Goal: Communication & Community: Participate in discussion

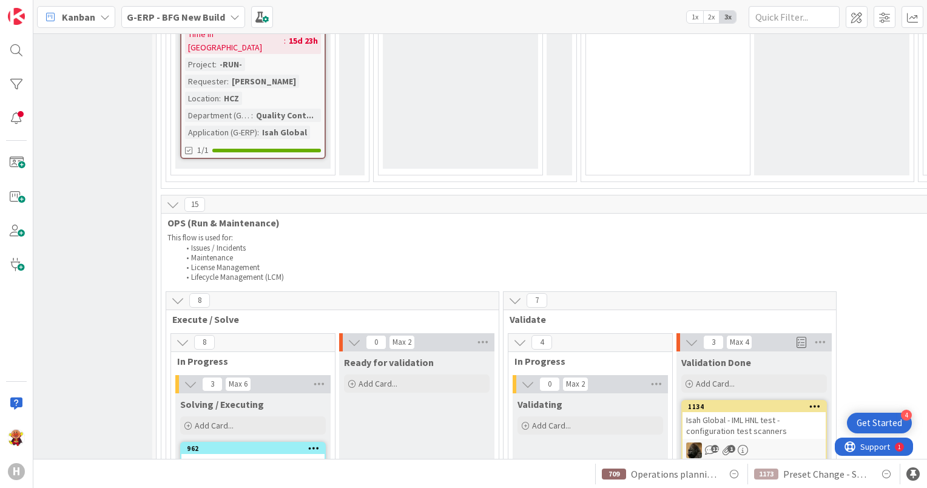
scroll to position [1719, 200]
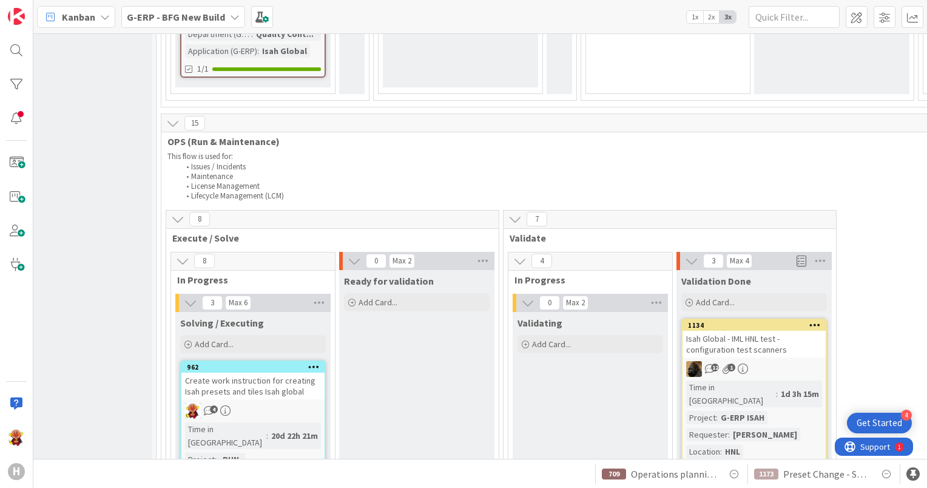
click at [269, 403] on div "4" at bounding box center [252, 411] width 143 height 16
click at [286, 373] on div "Create work instruction for creating Isah presets and tiles Isah global" at bounding box center [252, 386] width 143 height 27
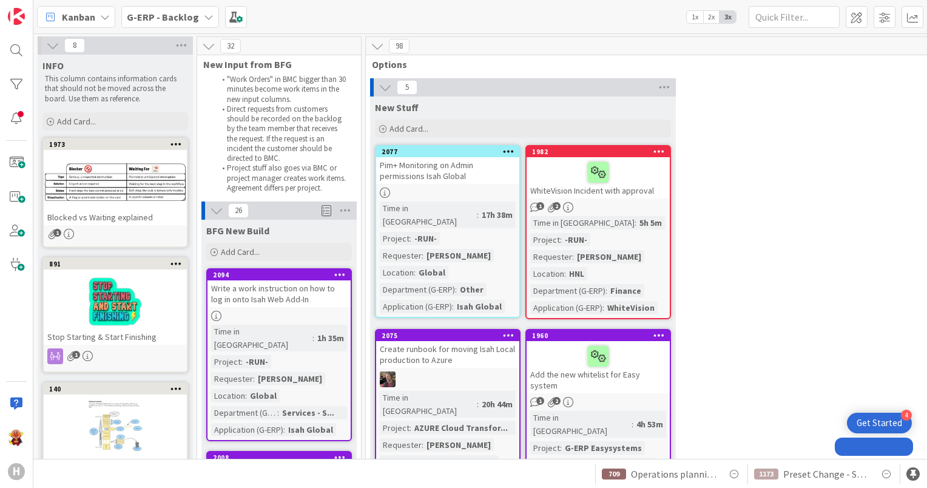
drag, startPoint x: 0, startPoint y: 0, endPoint x: 306, endPoint y: 164, distance: 347.2
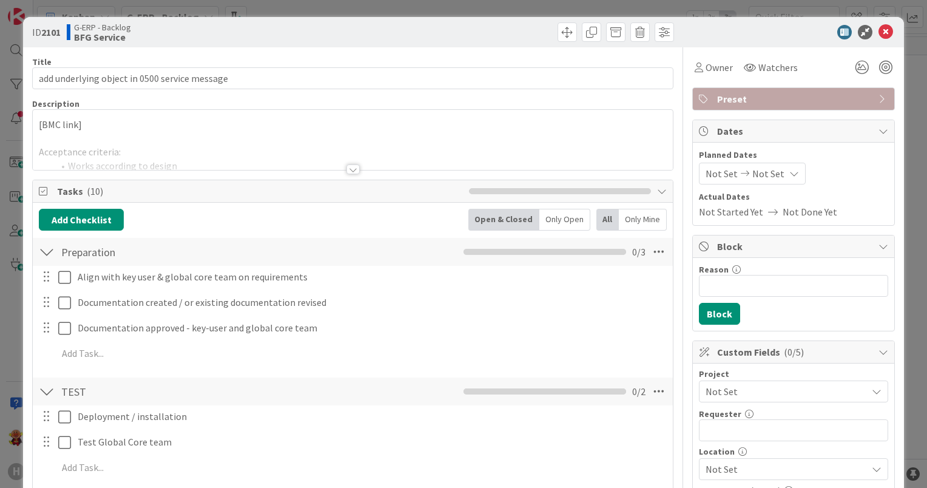
click at [352, 167] on div at bounding box center [352, 169] width 13 height 10
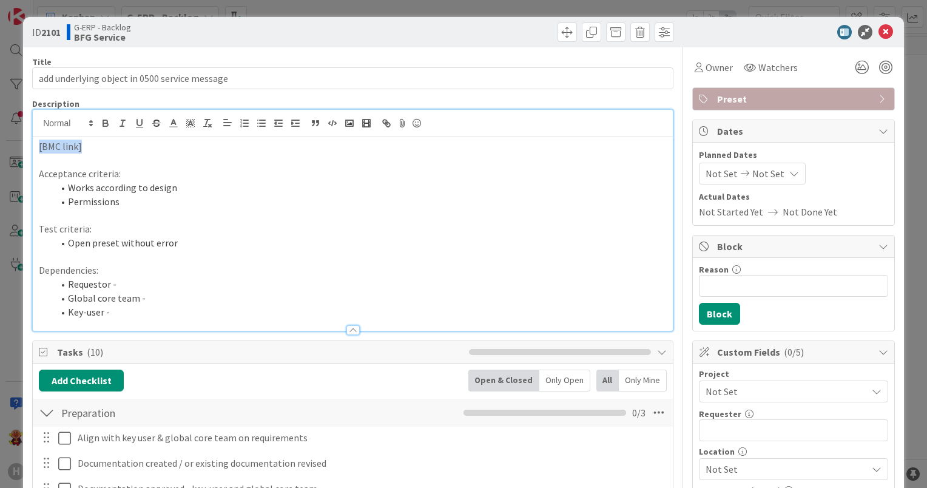
drag, startPoint x: 98, startPoint y: 146, endPoint x: 12, endPoint y: 150, distance: 86.3
click at [12, 150] on div "ID 2101 G-ERP - Backlog BFG Service Title 45 / 128 add underlying object in 050…" at bounding box center [463, 244] width 927 height 488
click at [129, 288] on li "Requestor -" at bounding box center [359, 284] width 613 height 14
click at [400, 150] on p "Service request to add underlying object data in the service message screen" at bounding box center [353, 147] width 628 height 14
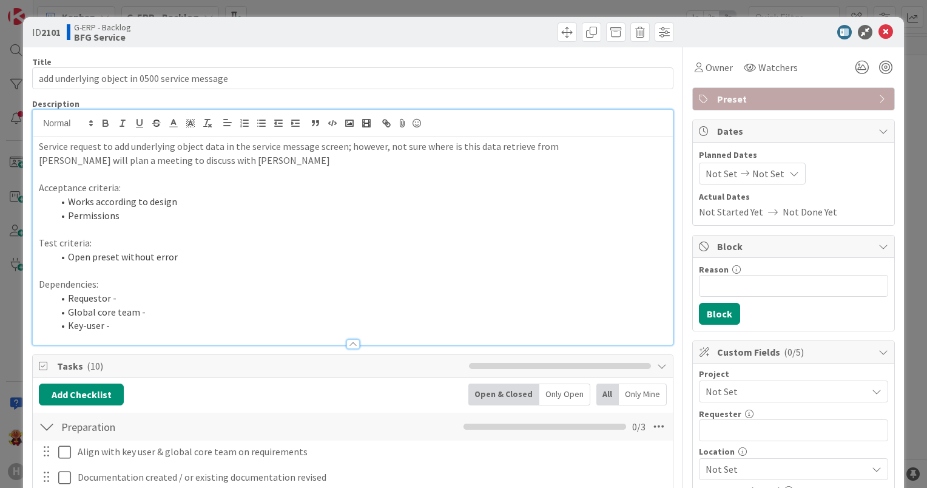
click at [190, 317] on li "Global core team -" at bounding box center [359, 312] width 613 height 14
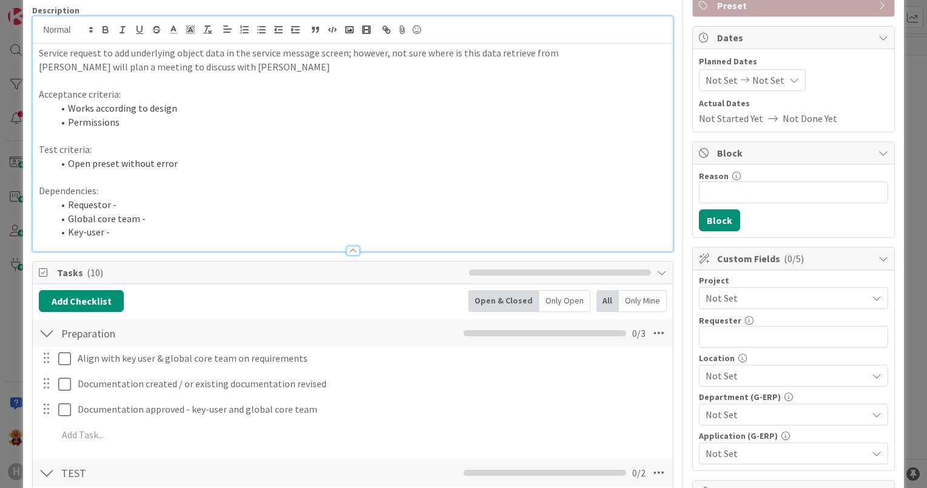
scroll to position [243, 0]
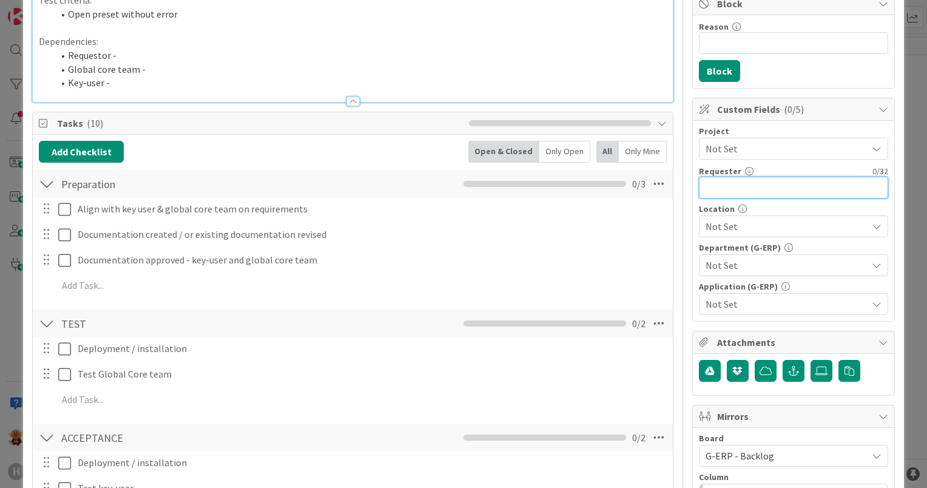
click at [728, 180] on input "text" at bounding box center [793, 188] width 189 height 22
click at [712, 221] on span "Not Set" at bounding box center [786, 226] width 161 height 15
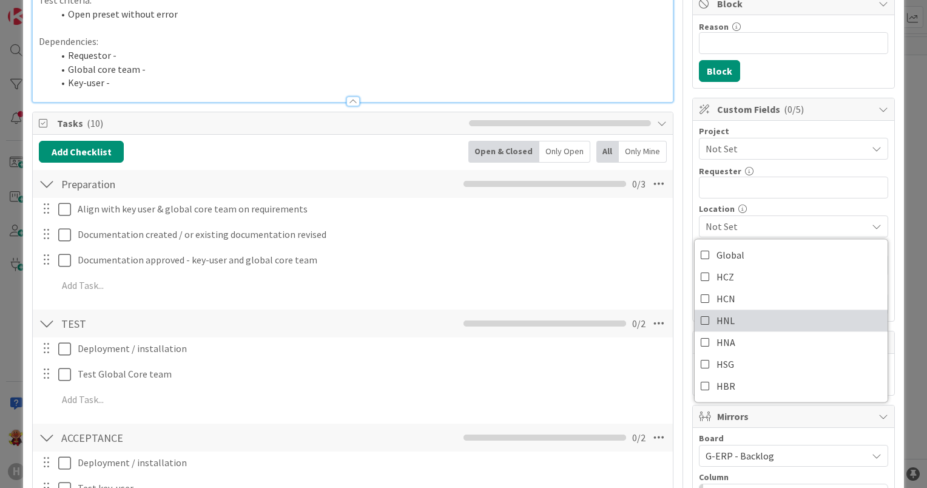
click at [745, 310] on link "HNL" at bounding box center [791, 320] width 193 height 22
click at [672, 413] on div "Title 45 / 128 add underlying object in 0500 service message Description Servic…" at bounding box center [463, 434] width 863 height 1259
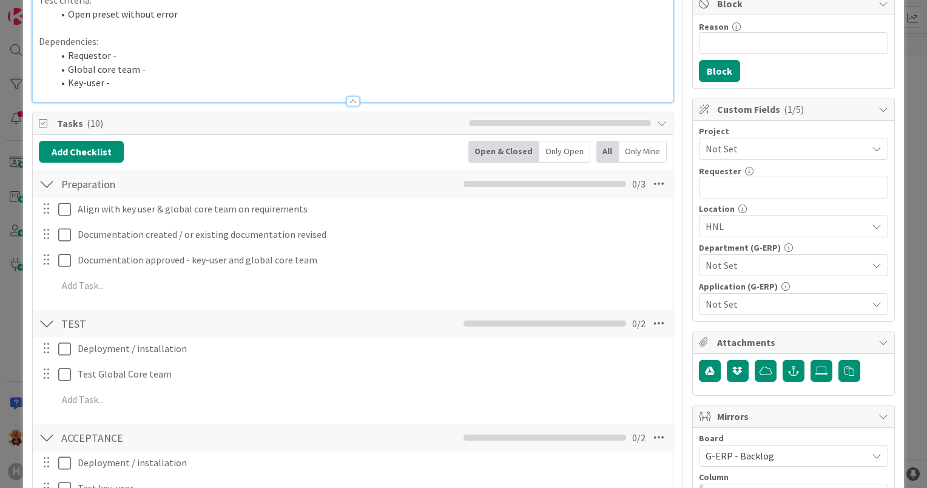
click at [729, 258] on span "Not Set" at bounding box center [786, 265] width 161 height 15
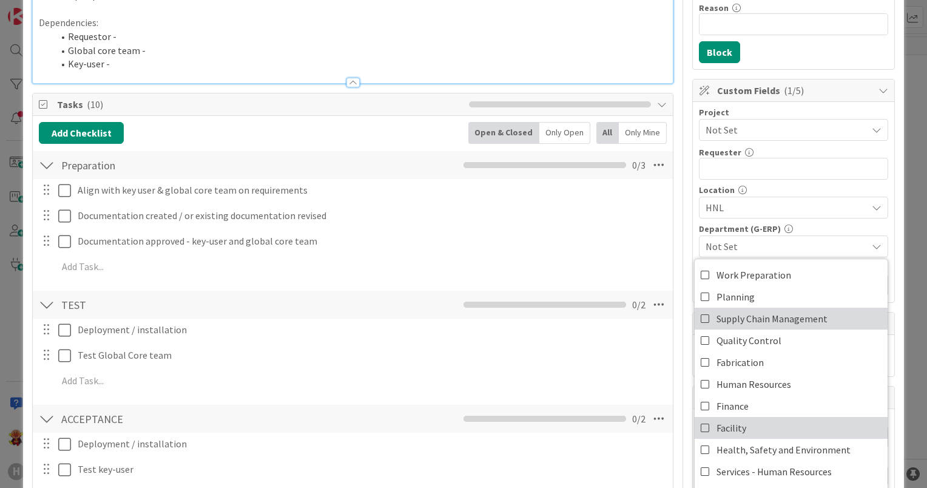
scroll to position [100, 0]
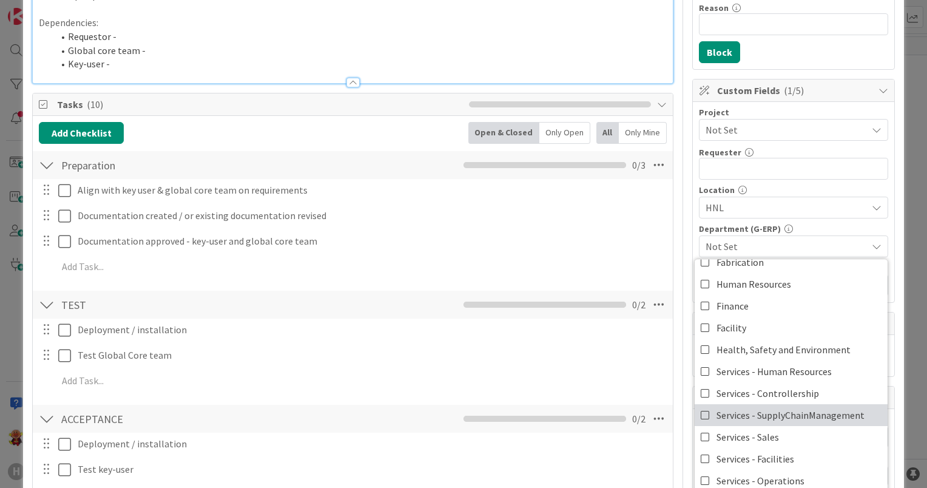
click at [786, 408] on span "Services - SupplyChainManagement" at bounding box center [790, 415] width 148 height 18
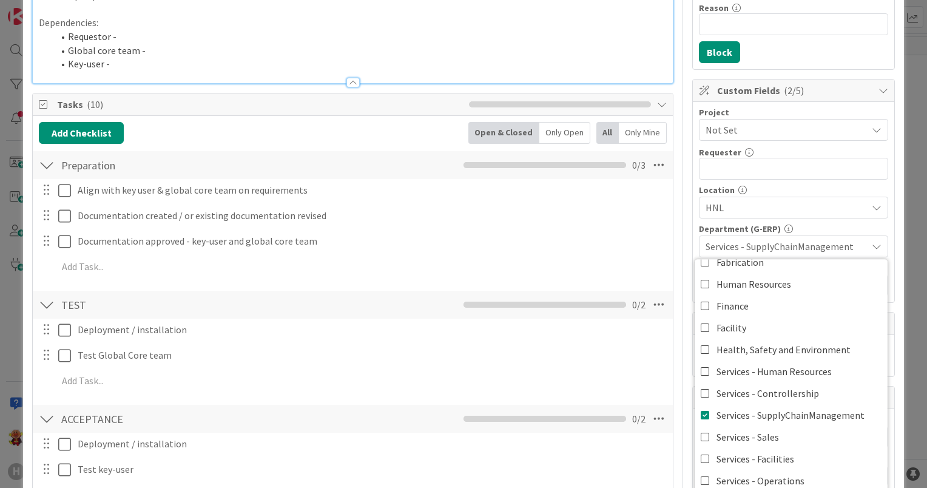
scroll to position [0, 0]
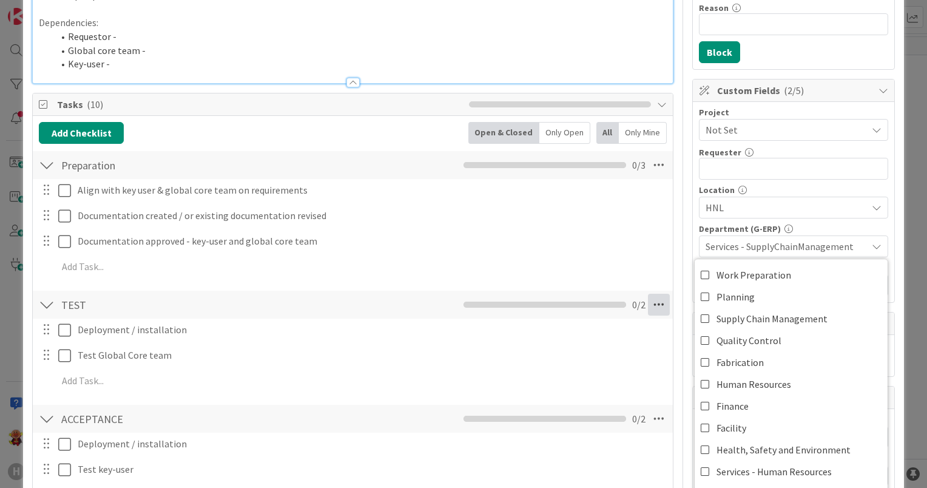
click at [648, 294] on icon at bounding box center [659, 305] width 22 height 22
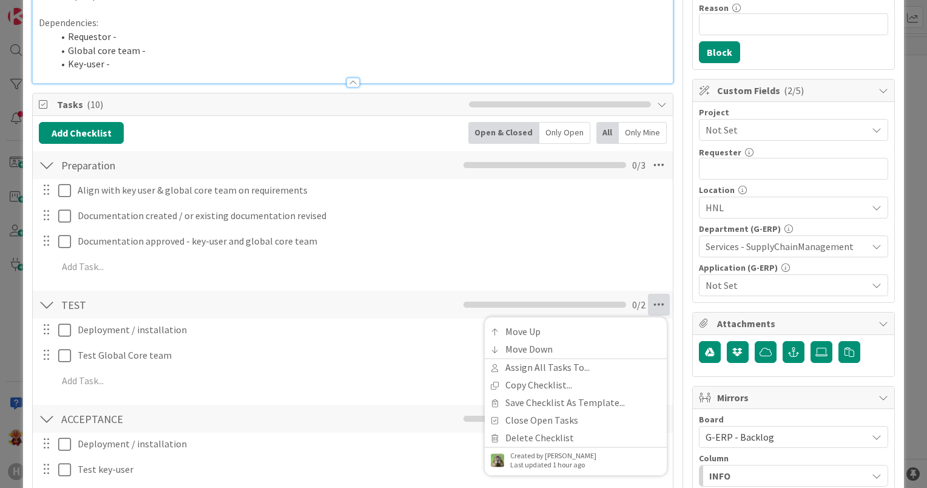
click at [660, 275] on div "Add Add Multiple Cancel" at bounding box center [352, 266] width 639 height 21
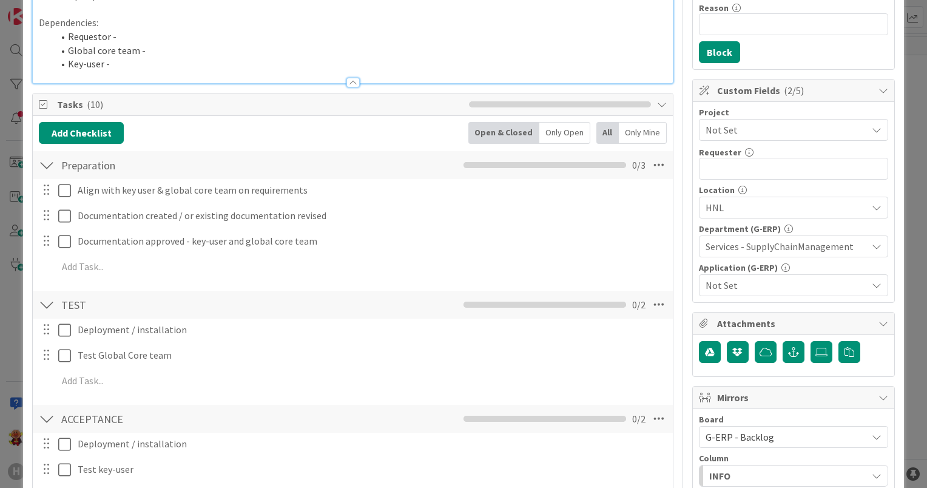
click at [706, 278] on span "Not Set" at bounding box center [786, 285] width 161 height 15
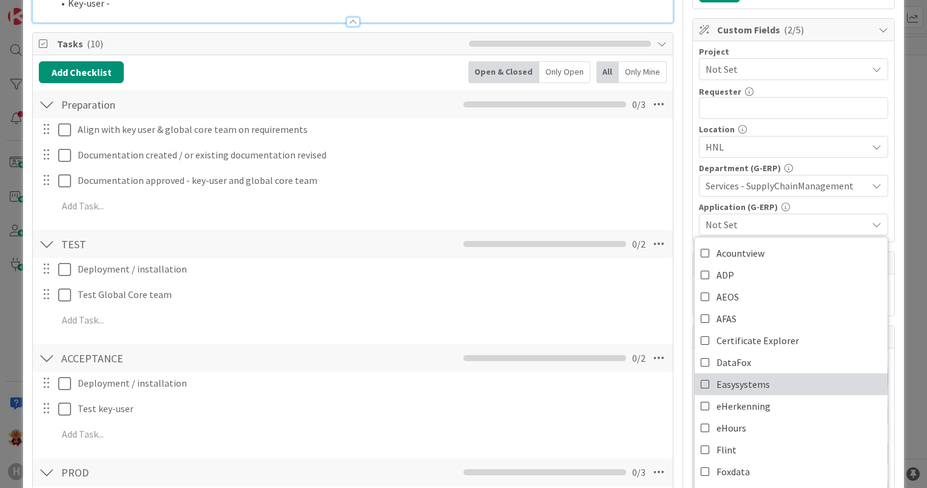
scroll to position [61, 0]
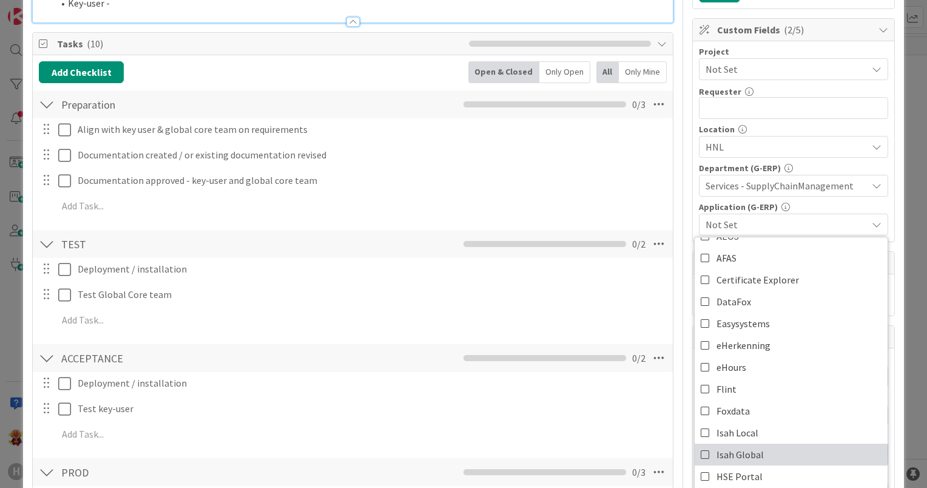
click at [769, 448] on link "Isah Global" at bounding box center [791, 454] width 193 height 22
click at [894, 303] on div "ID 2101 G-ERP - Backlog BFG Service Title 45 / 128 add underlying object in 050…" at bounding box center [463, 344] width 881 height 1298
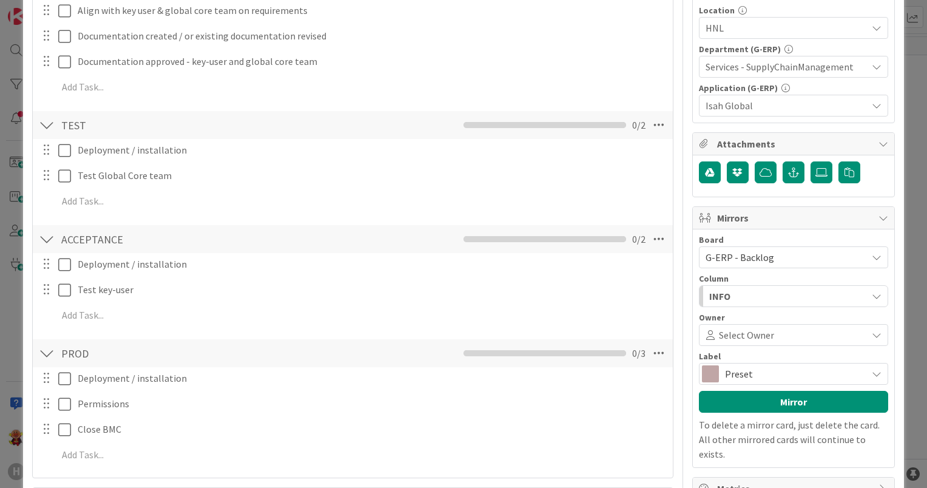
scroll to position [443, 0]
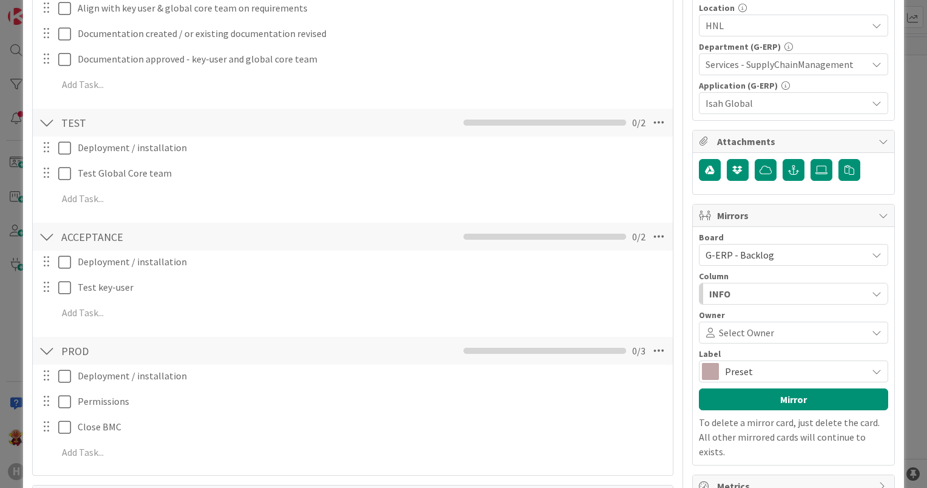
click at [806, 332] on span at bounding box center [818, 333] width 89 height 10
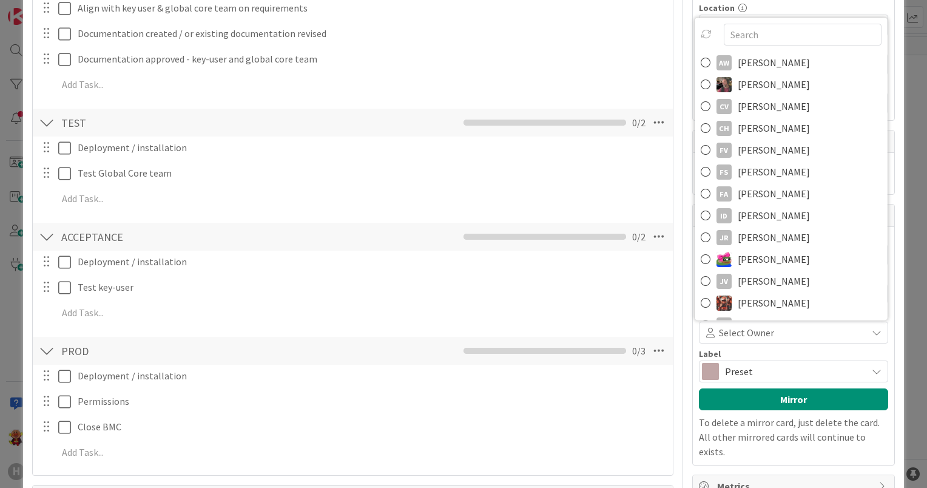
click at [806, 332] on span at bounding box center [818, 333] width 89 height 10
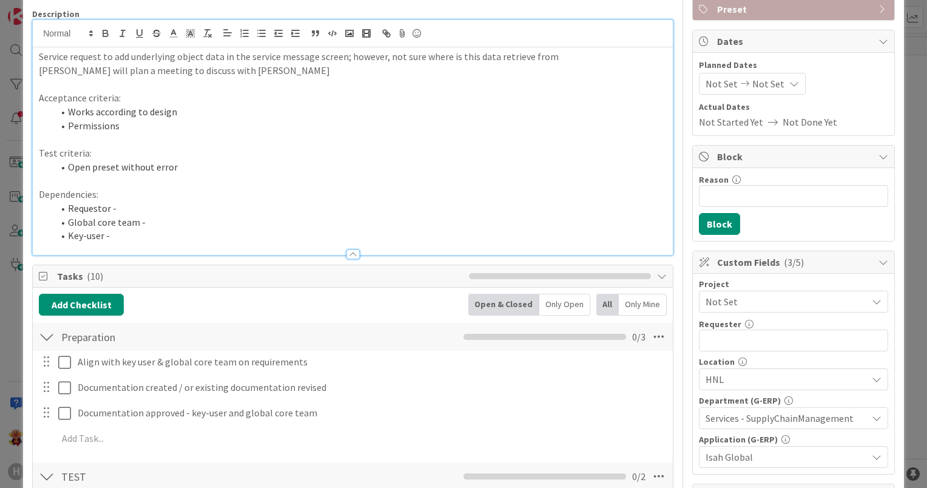
scroll to position [79, 0]
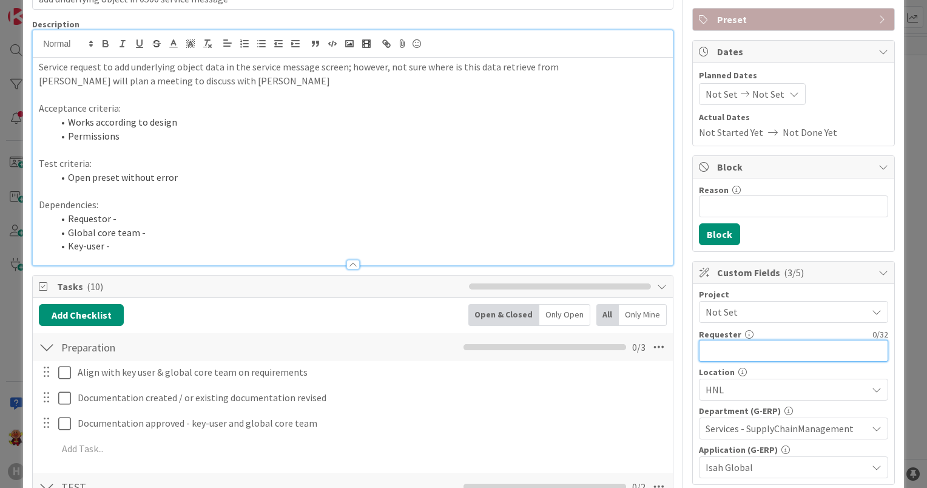
click at [801, 346] on input "text" at bounding box center [793, 351] width 189 height 22
type input "?"
click at [733, 308] on span "Not Set" at bounding box center [783, 311] width 155 height 17
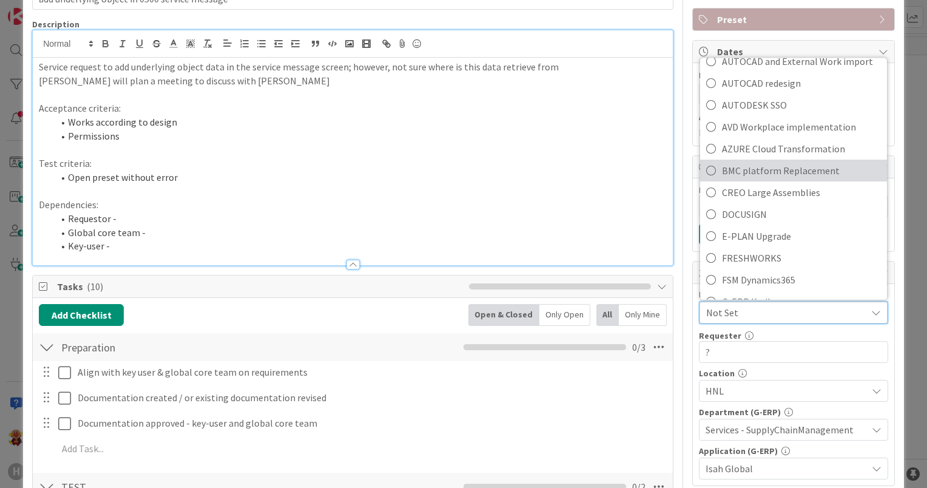
scroll to position [364, 0]
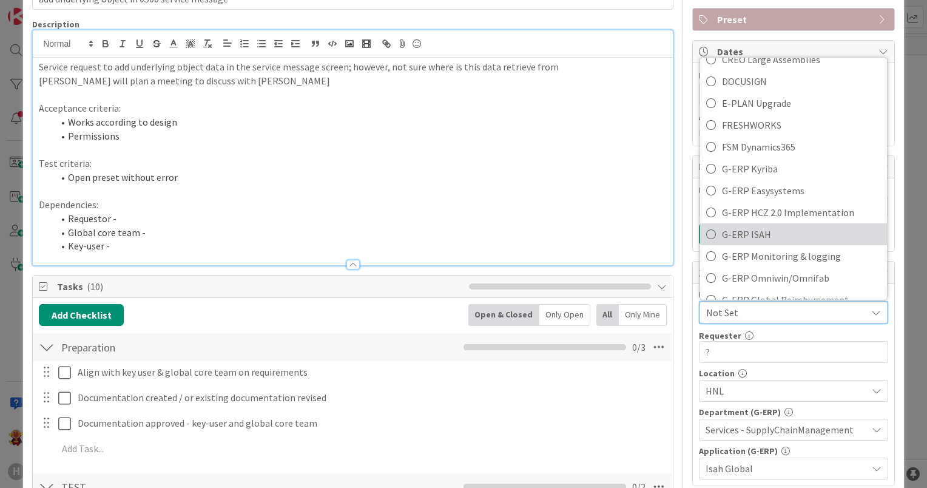
click at [779, 225] on span "G-ERP ISAH" at bounding box center [801, 234] width 159 height 18
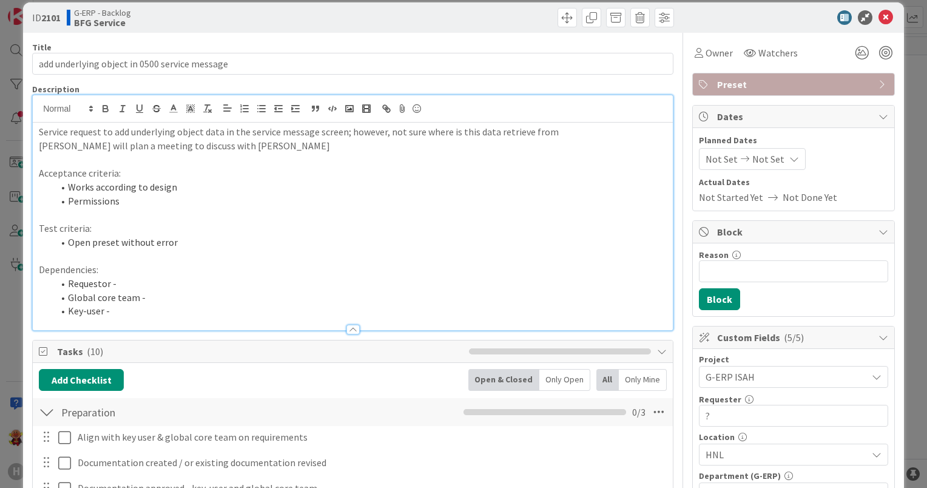
scroll to position [0, 0]
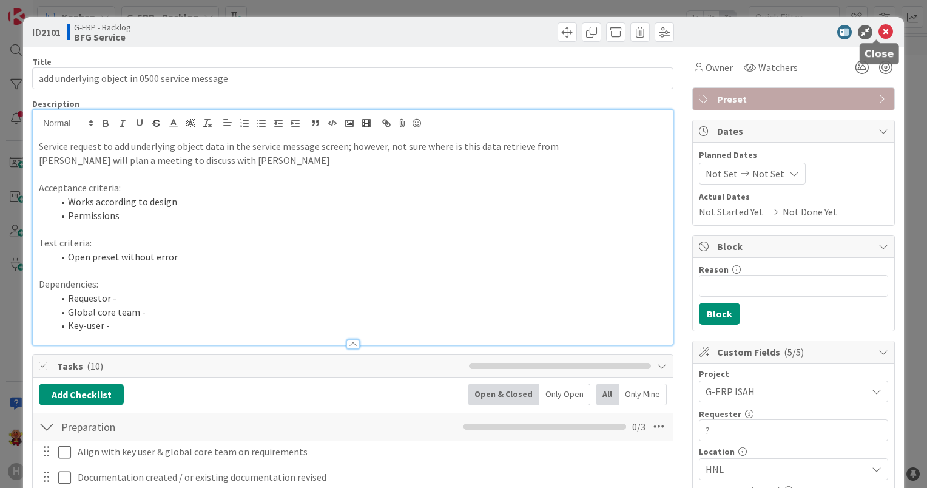
click at [878, 29] on icon at bounding box center [885, 32] width 15 height 15
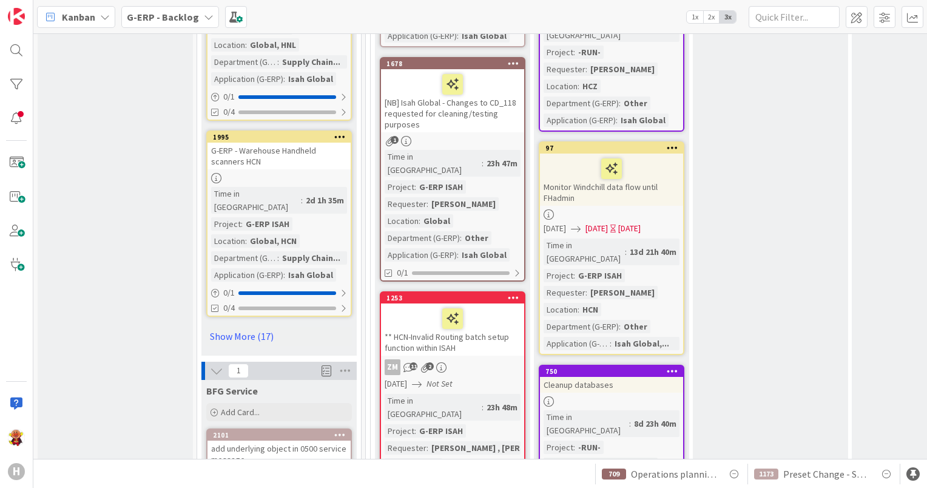
scroll to position [1820, 0]
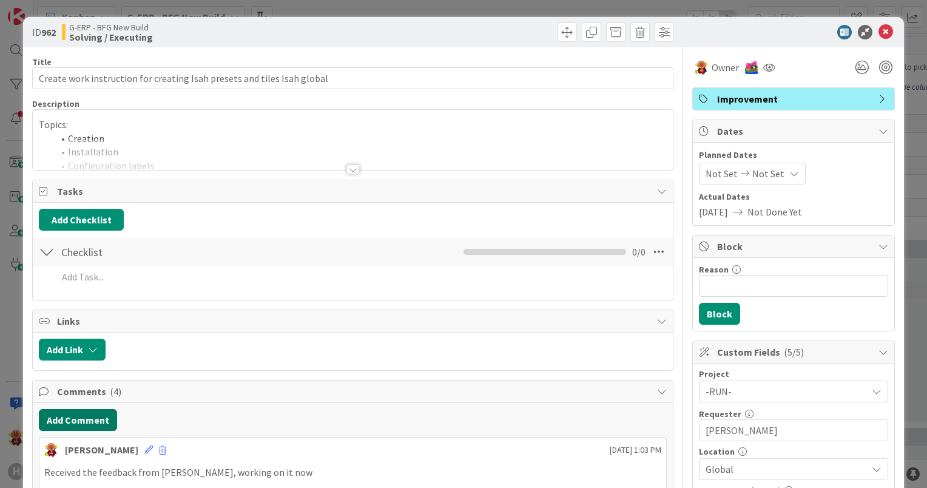
click at [84, 413] on button "Add Comment" at bounding box center [78, 420] width 78 height 22
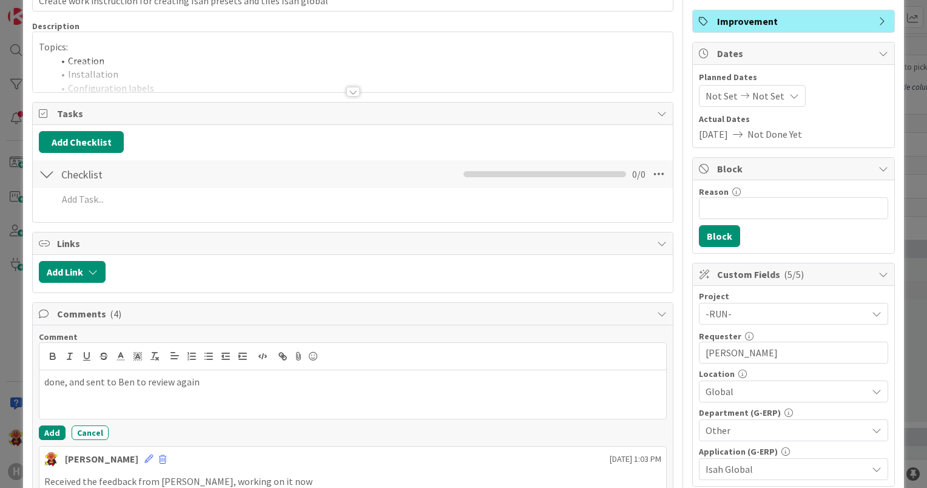
scroll to position [182, 0]
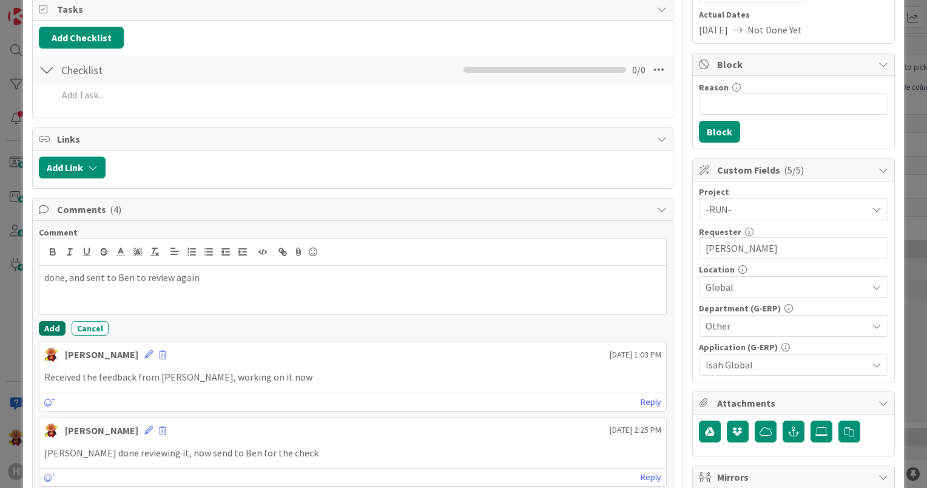
click at [56, 325] on button "Add" at bounding box center [52, 328] width 27 height 15
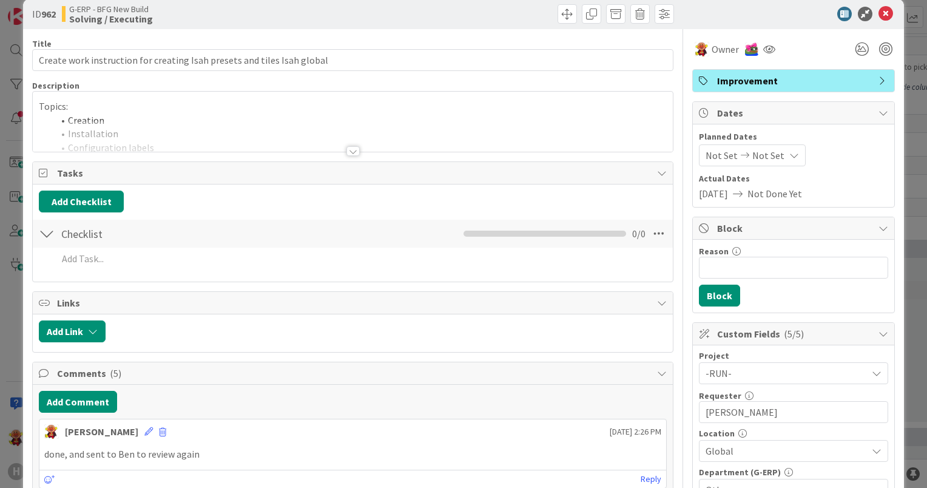
scroll to position [0, 0]
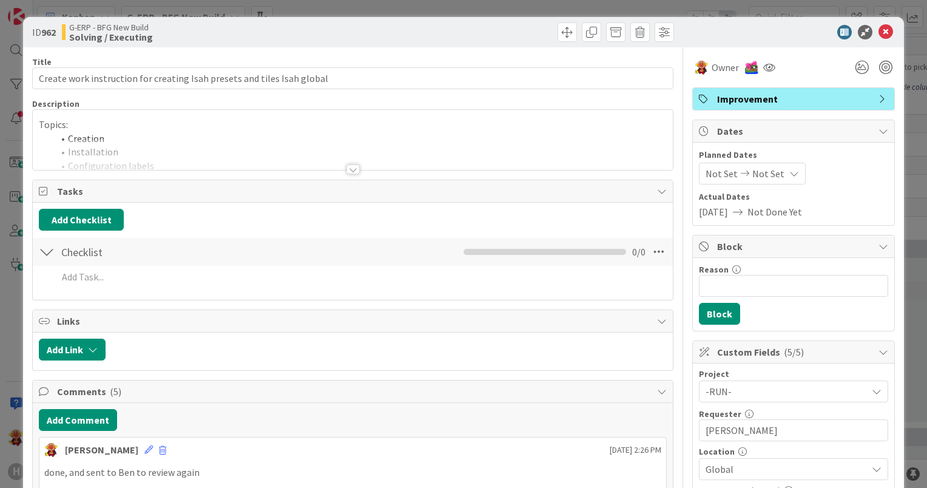
click at [877, 20] on div "ID 962 G-ERP - BFG New Build Solving / Executing" at bounding box center [463, 32] width 881 height 30
click at [878, 28] on icon at bounding box center [885, 32] width 15 height 15
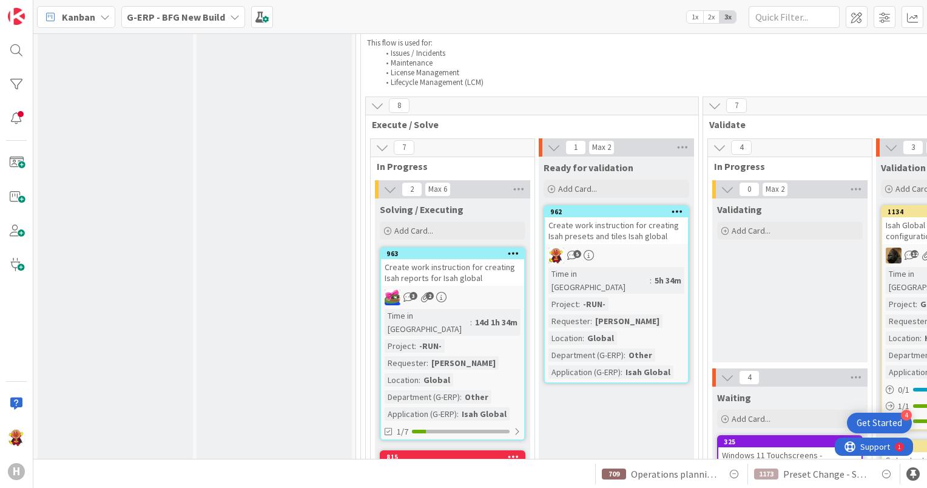
click at [616, 217] on div "Create work instruction for creating Isah presets and tiles Isah global" at bounding box center [616, 230] width 143 height 27
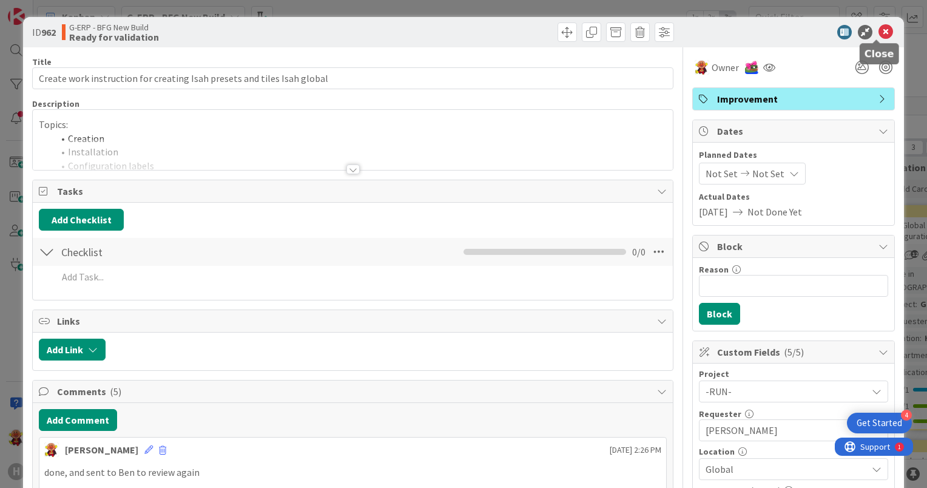
click at [880, 32] on icon at bounding box center [885, 32] width 15 height 15
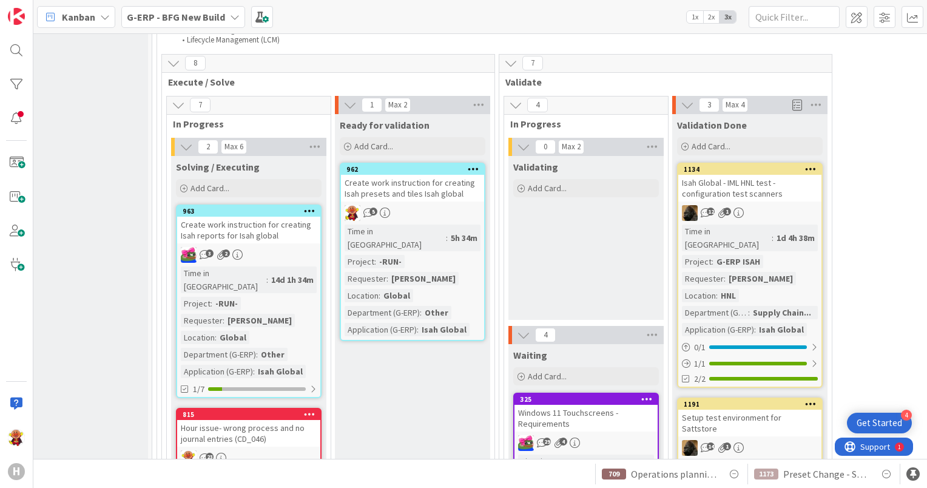
scroll to position [1880, 204]
